Goal: Task Accomplishment & Management: Manage account settings

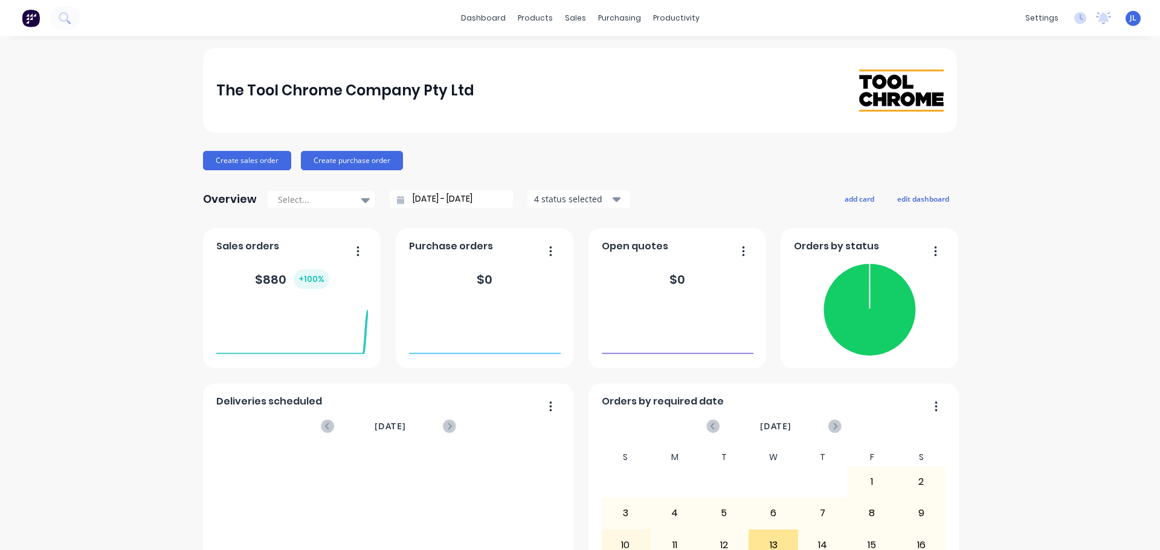
click at [1129, 19] on span "JL" at bounding box center [1132, 18] width 7 height 11
click at [1023, 147] on div "Sign out" at bounding box center [1028, 151] width 33 height 11
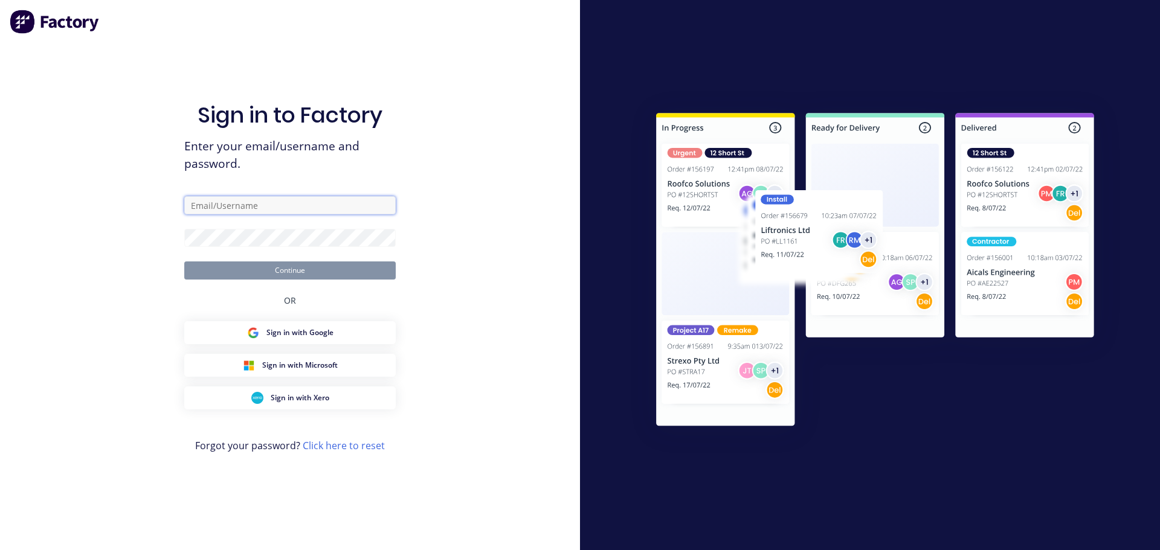
type input "jarred@toolchromecompany.com.au"
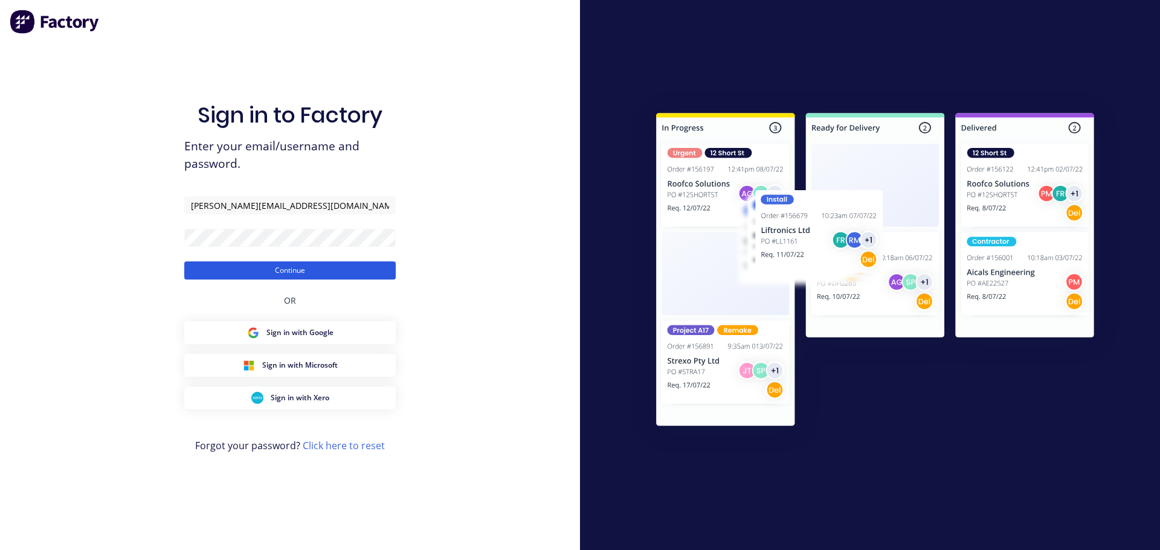
click at [350, 272] on button "Continue" at bounding box center [289, 271] width 211 height 18
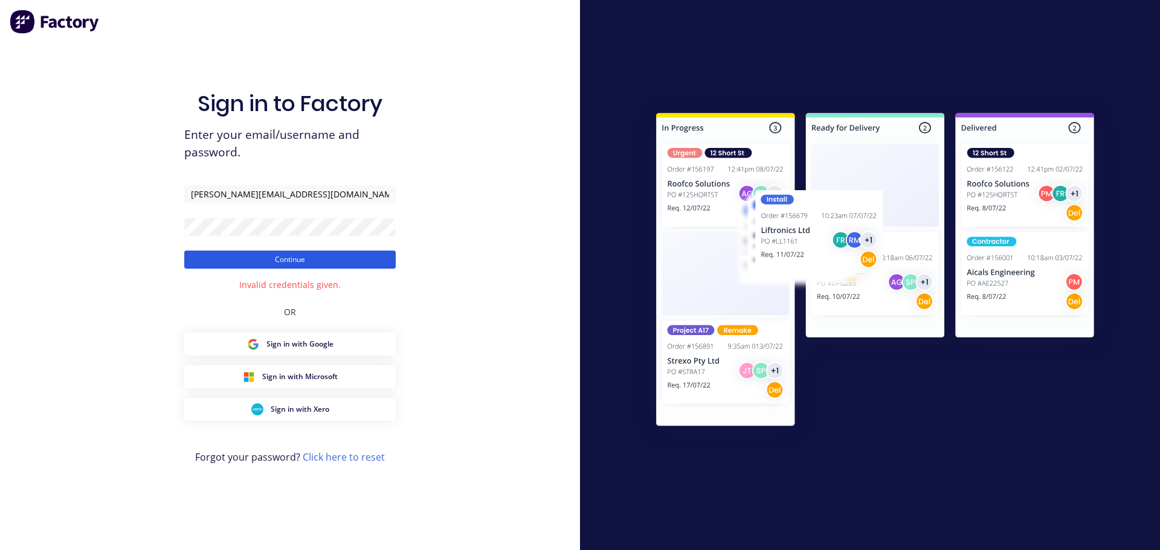
click at [291, 254] on button "Continue" at bounding box center [289, 260] width 211 height 18
click at [129, 229] on div "Sign in to Factory Enter your email/username and password. jarred@toolchromecom…" at bounding box center [290, 275] width 580 height 550
click at [184, 258] on div "Sign in to Factory Enter your email/username and password. jarred@toolchromecom…" at bounding box center [290, 275] width 580 height 550
click at [198, 258] on button "Continue" at bounding box center [289, 260] width 211 height 18
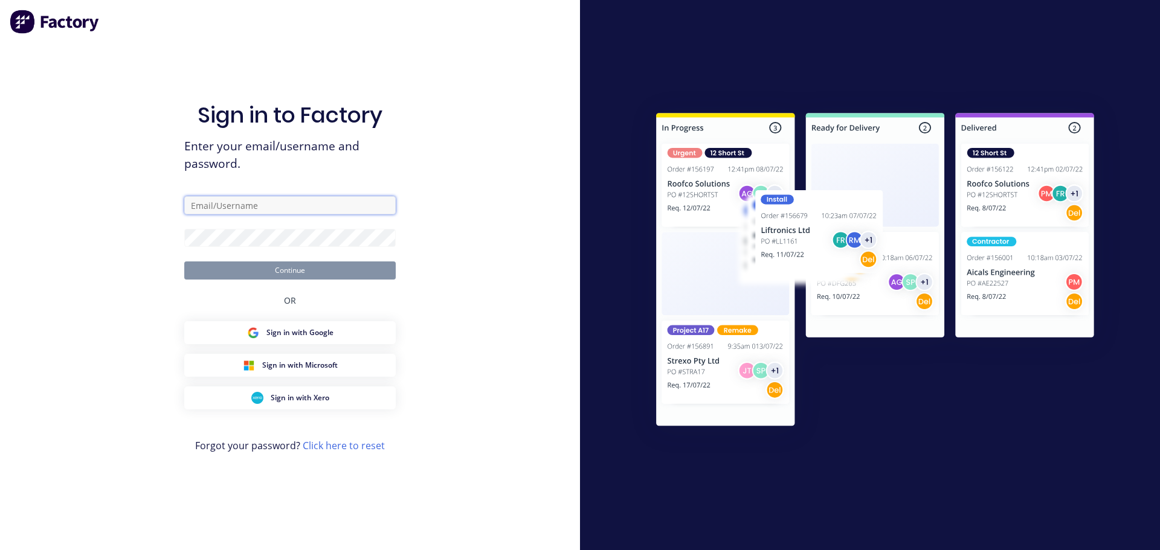
type input "[PERSON_NAME][EMAIL_ADDRESS][DOMAIN_NAME]"
click at [319, 271] on button "Continue" at bounding box center [289, 271] width 211 height 18
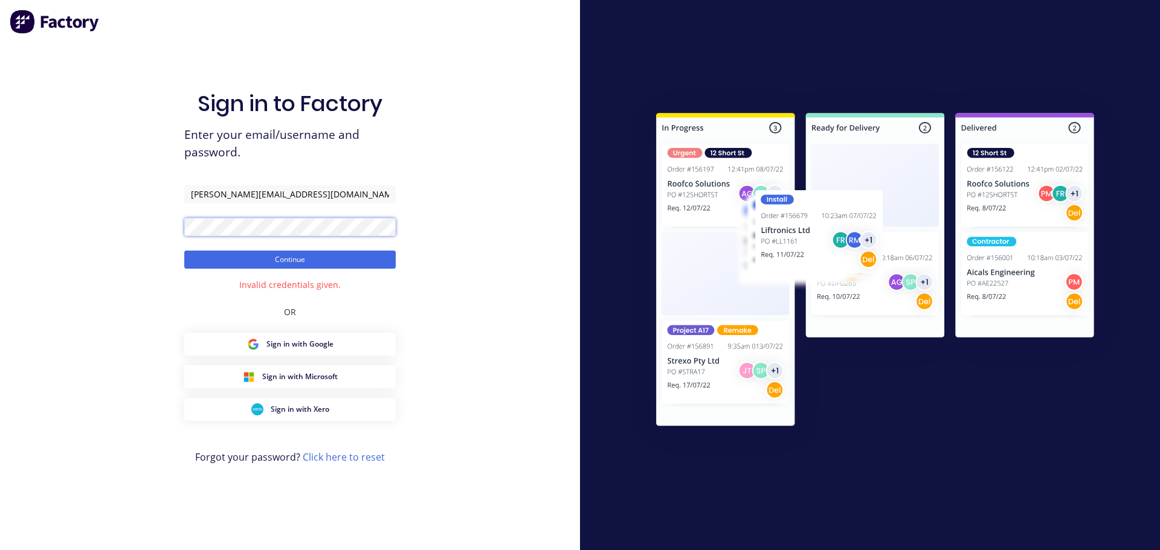
click at [108, 223] on div "Sign in to Factory Enter your email/username and password. jarred@toolchromecom…" at bounding box center [290, 275] width 580 height 550
click at [202, 262] on button "Continue" at bounding box center [289, 260] width 211 height 18
click at [318, 376] on span "Sign in with Microsoft" at bounding box center [299, 376] width 75 height 11
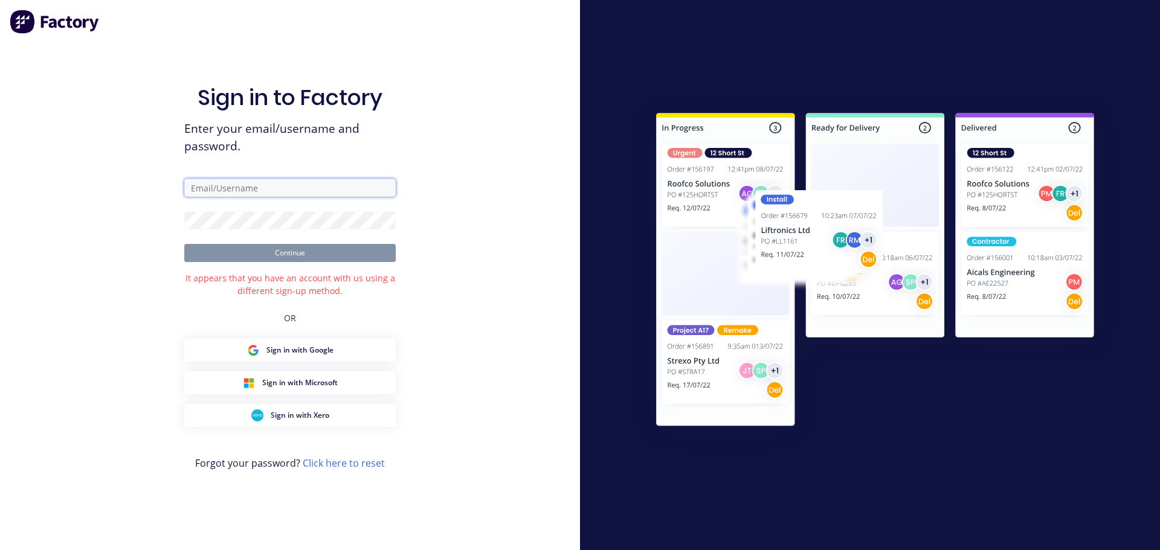
type input "jarred@toolchromecompany.com.au"
click at [379, 260] on button "Continue" at bounding box center [289, 253] width 211 height 18
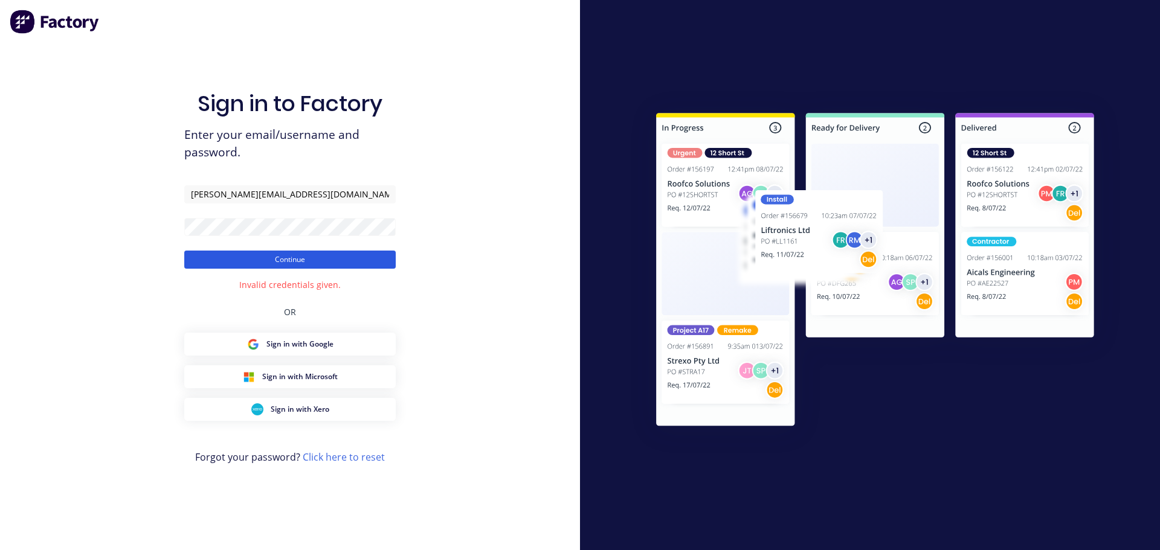
click at [333, 266] on button "Continue" at bounding box center [289, 260] width 211 height 18
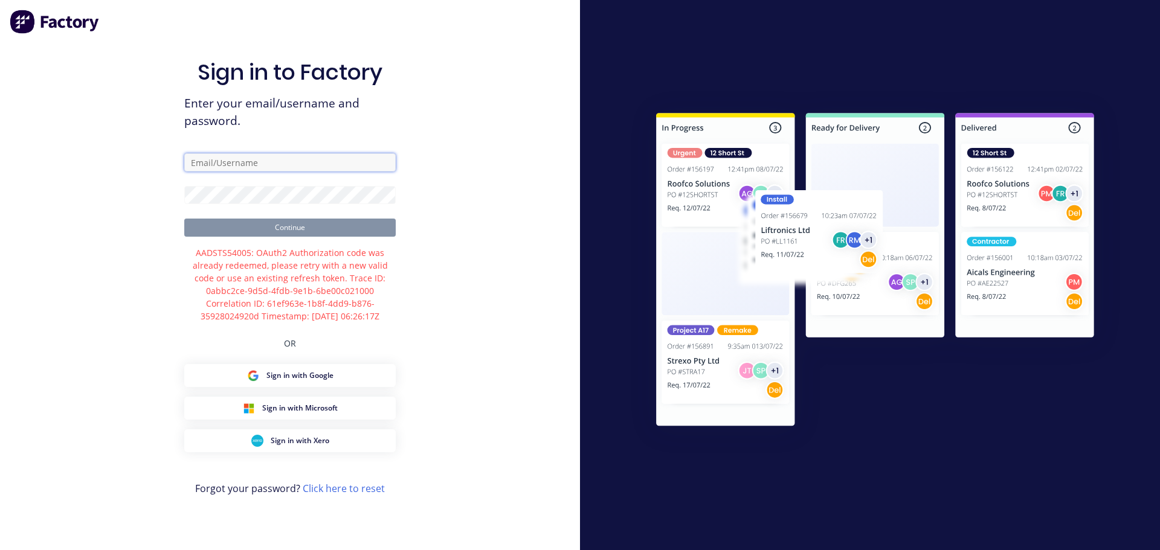
type input "[PERSON_NAME][EMAIL_ADDRESS][DOMAIN_NAME]"
click at [151, 210] on div "Sign in to Factory Enter your email/username and password. [PERSON_NAME][EMAIL_…" at bounding box center [290, 275] width 580 height 550
click at [326, 225] on button "Continue" at bounding box center [289, 228] width 211 height 18
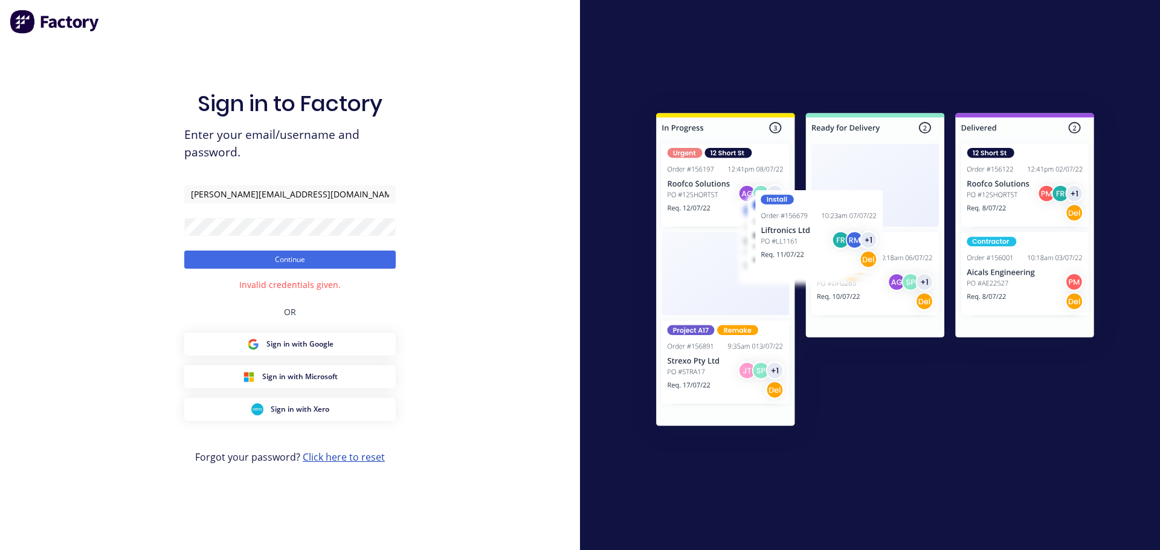
click at [364, 454] on link "Click here to reset" at bounding box center [344, 457] width 82 height 13
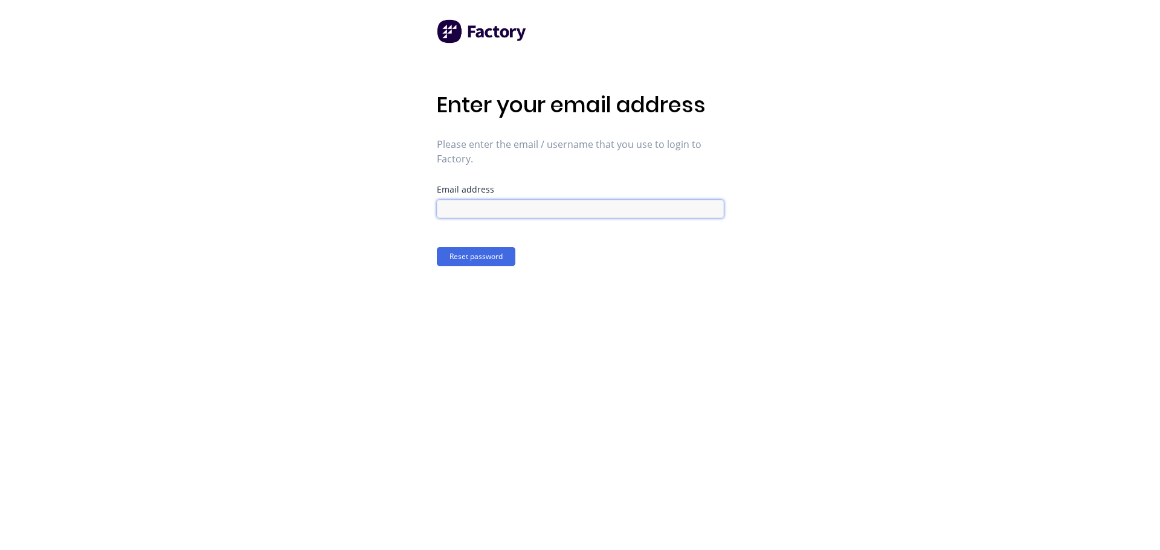
click at [502, 209] on input at bounding box center [580, 209] width 287 height 18
type input "[PERSON_NAME][EMAIL_ADDRESS][DOMAIN_NAME]"
click at [492, 257] on button "Reset password" at bounding box center [476, 256] width 79 height 19
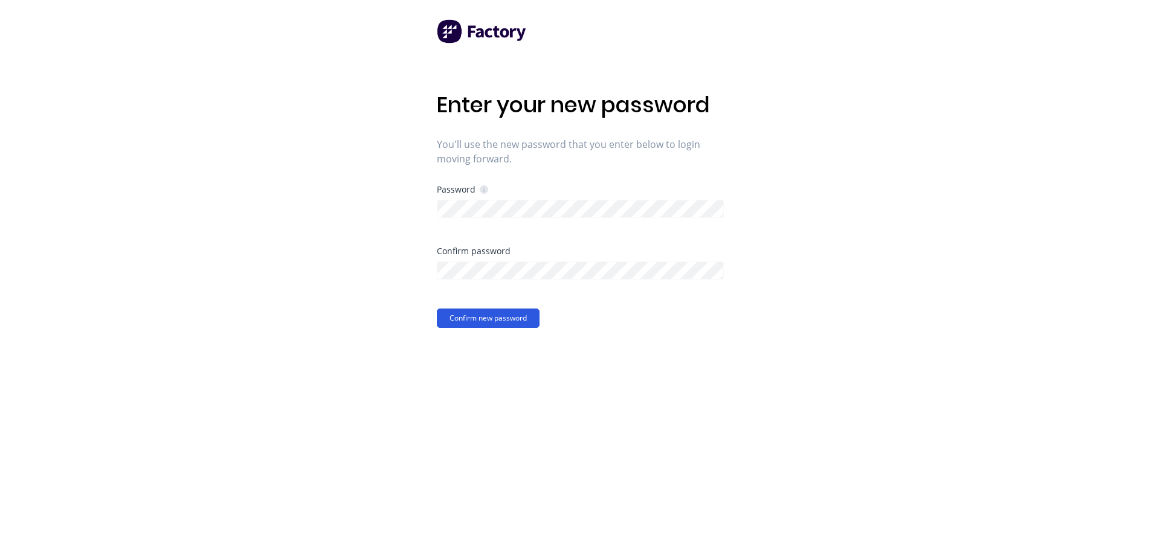
click at [522, 323] on button "Confirm new password" at bounding box center [488, 318] width 103 height 19
